Goal: Information Seeking & Learning: Learn about a topic

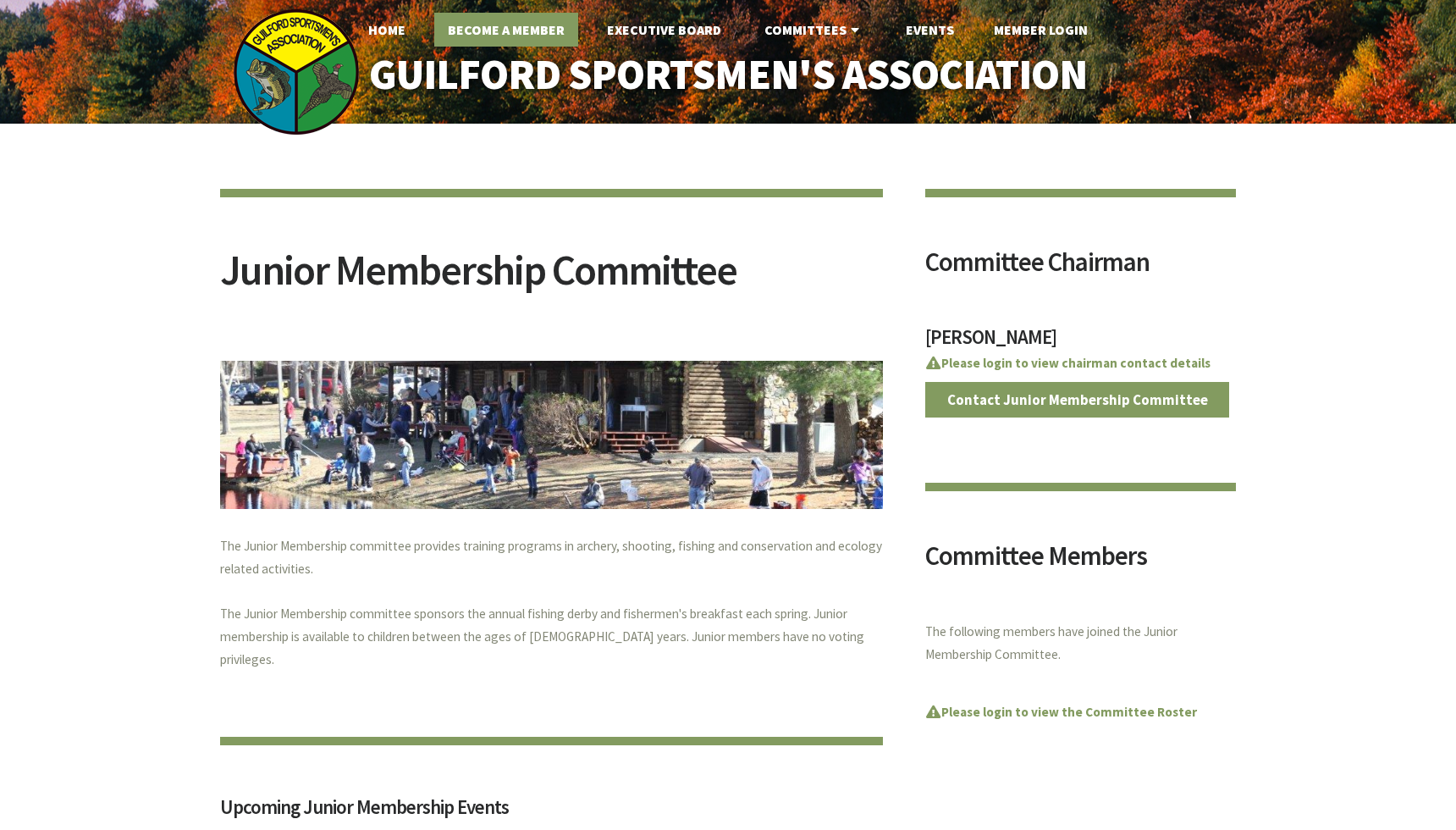
click at [523, 22] on link "Become A Member" at bounding box center [506, 30] width 144 height 34
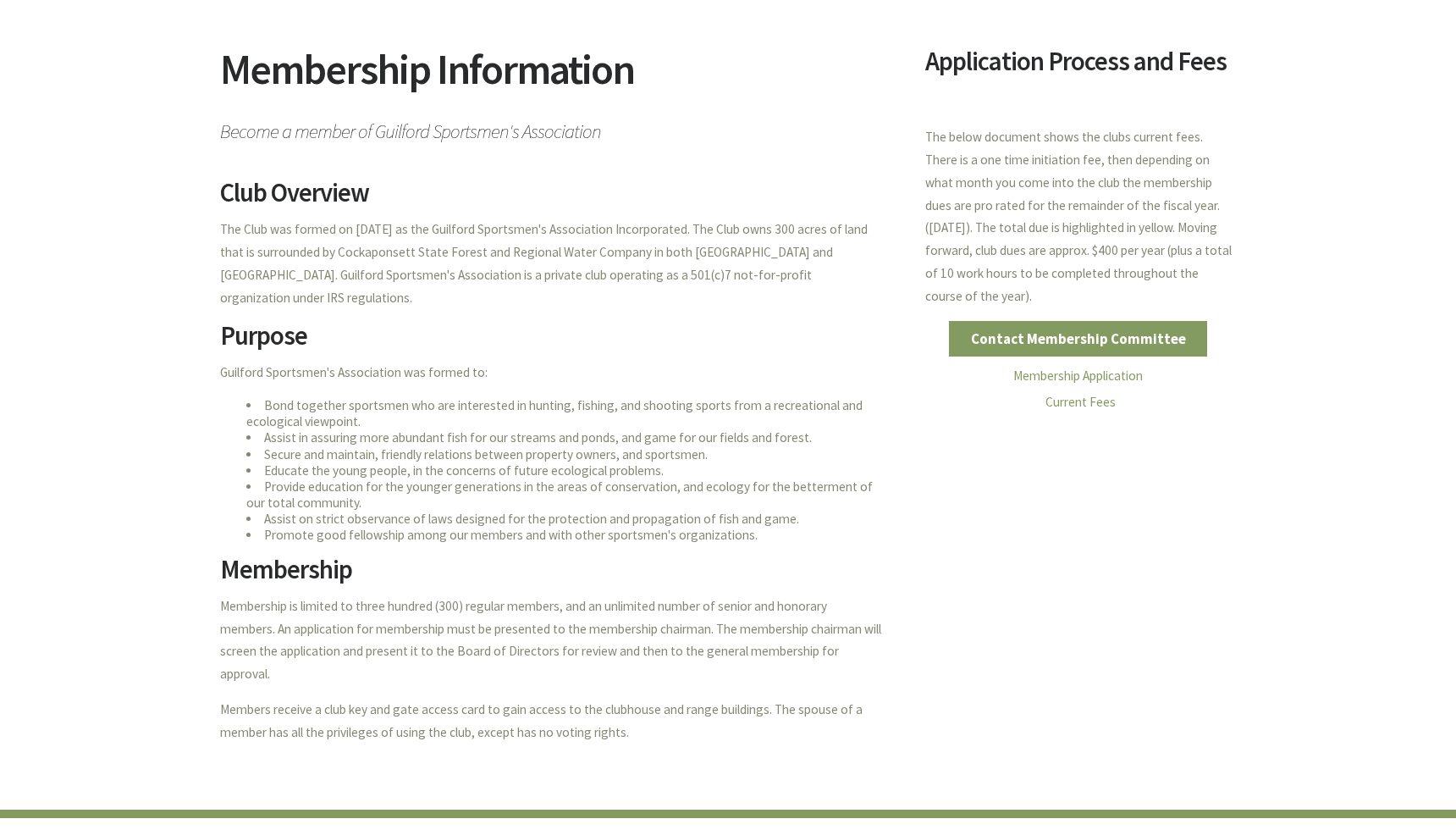
scroll to position [208, 0]
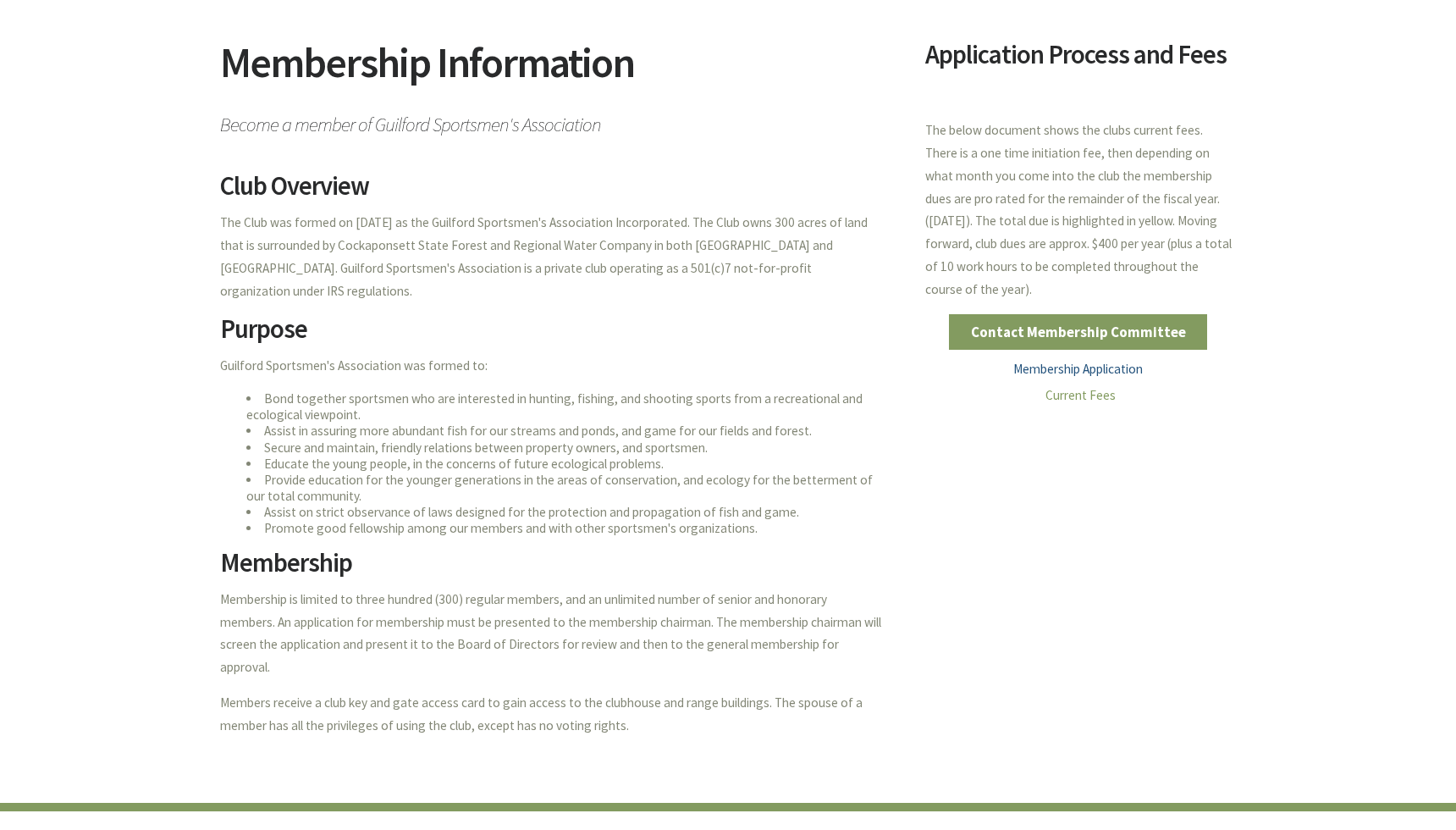
click at [1080, 360] on link "Membership Application" at bounding box center [1078, 368] width 130 height 16
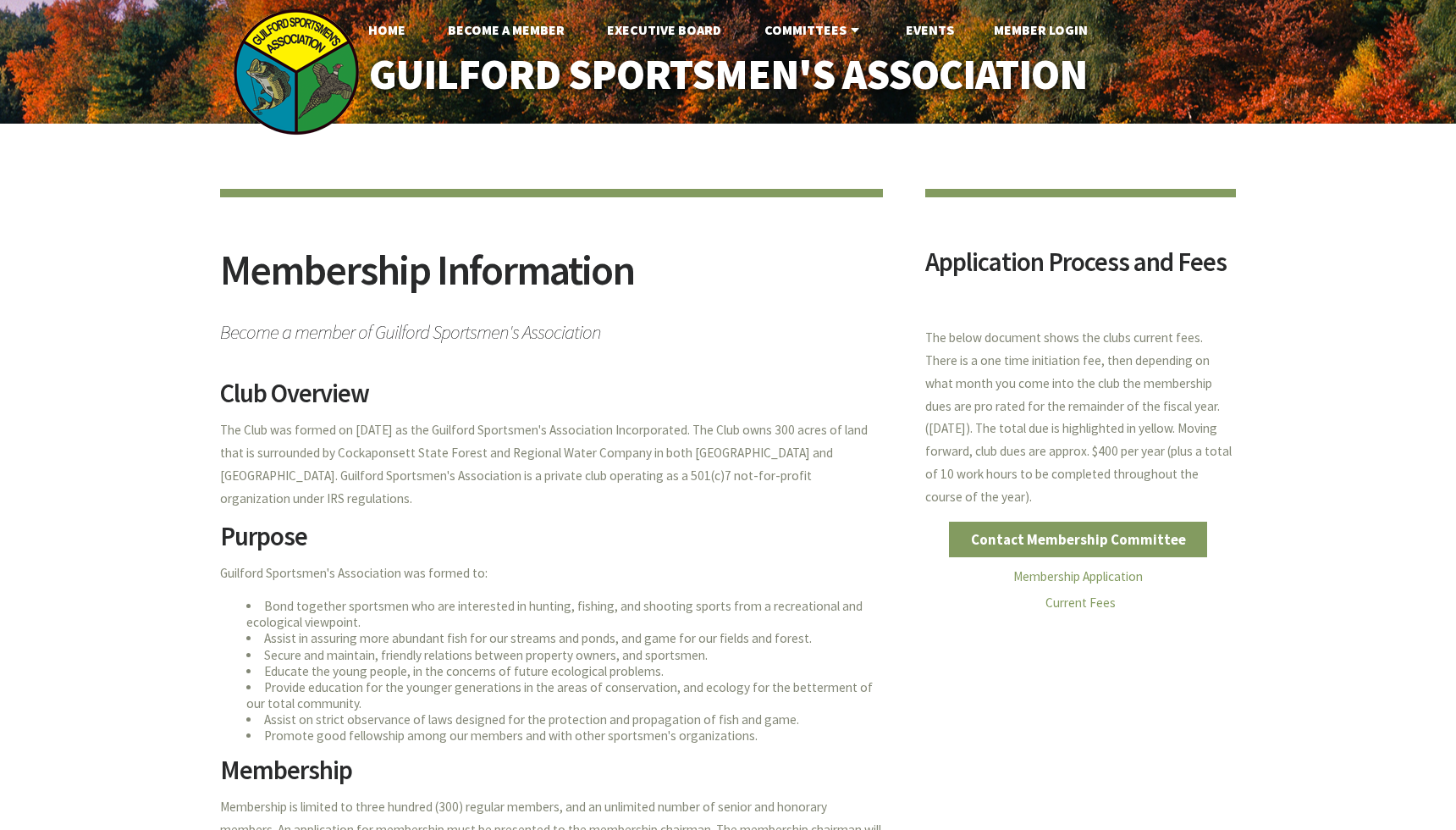
scroll to position [0, 0]
click at [495, 25] on link "Become A Member" at bounding box center [506, 30] width 144 height 34
click at [484, 28] on link "Become A Member" at bounding box center [506, 30] width 144 height 34
click at [392, 31] on link "Home" at bounding box center [387, 30] width 64 height 34
click at [648, 29] on link "Executive Board" at bounding box center [664, 30] width 141 height 34
